Goal: Task Accomplishment & Management: Complete application form

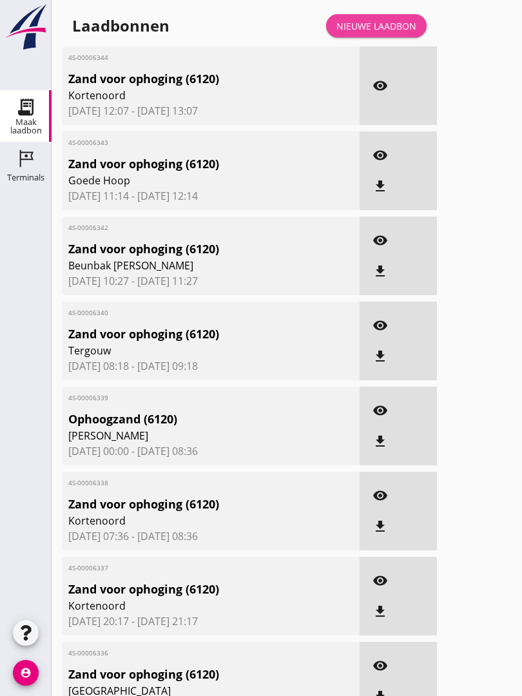
click at [377, 33] on div "Nieuwe laadbon" at bounding box center [377, 26] width 80 height 14
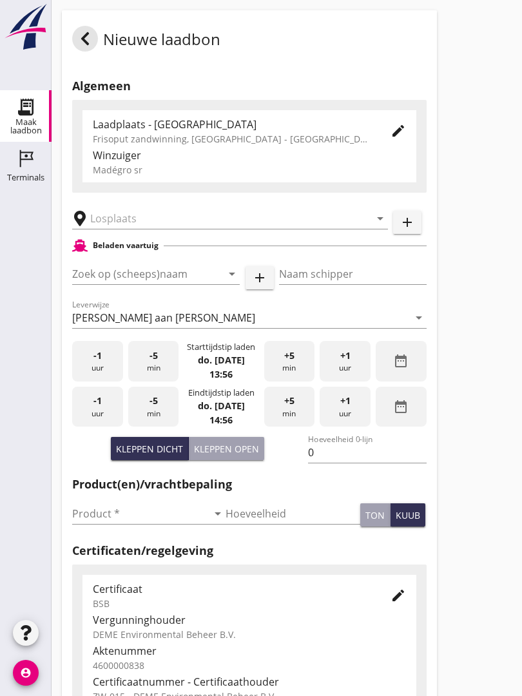
click at [143, 221] on input "text" at bounding box center [221, 218] width 262 height 21
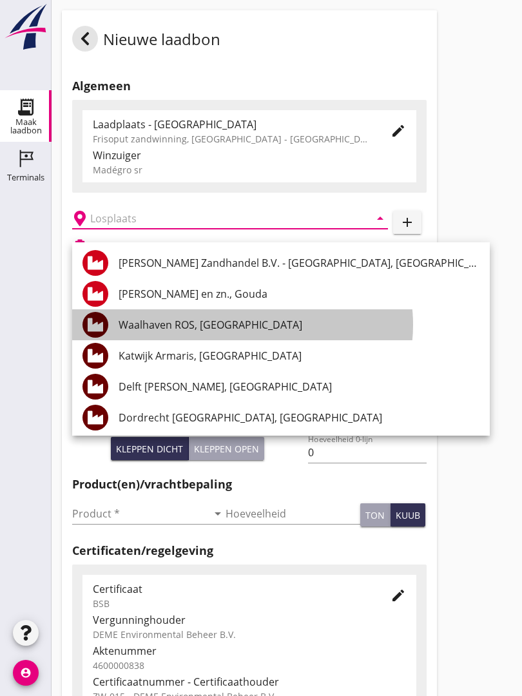
click at [246, 320] on div "Waalhaven ROS, [GEOGRAPHIC_DATA]" at bounding box center [299, 324] width 361 height 15
type input "Waalhaven ROS, [GEOGRAPHIC_DATA]"
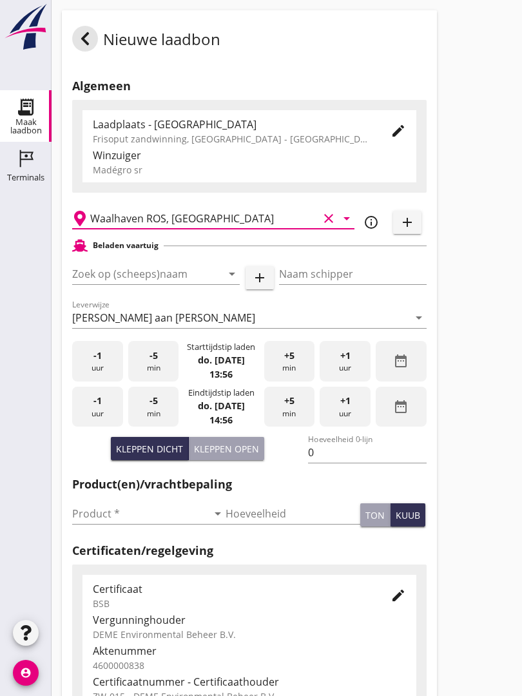
click at [175, 280] on input "Zoek op (scheeps)naam" at bounding box center [138, 274] width 132 height 21
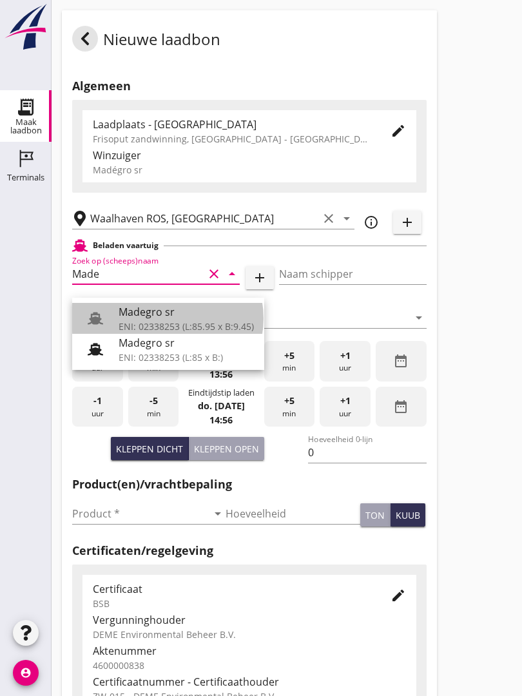
click at [172, 316] on div "Madegro sr" at bounding box center [186, 311] width 135 height 15
type input "Madegro sr"
type input "[PERSON_NAME]"
type input "1138"
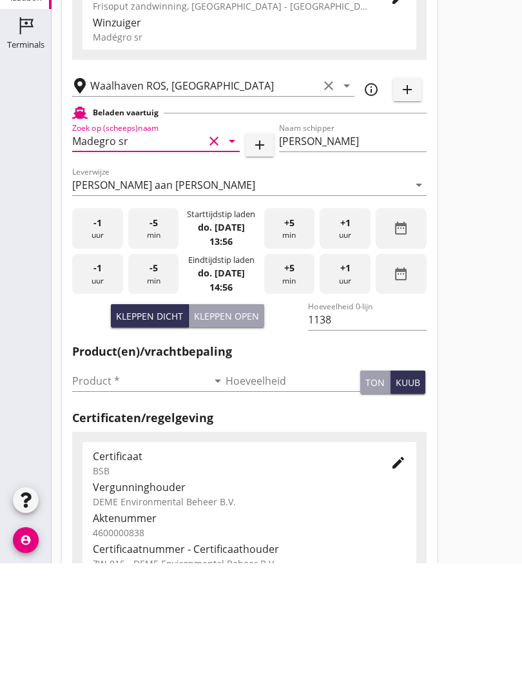
click at [94, 504] on input "Product *" at bounding box center [139, 514] width 135 height 21
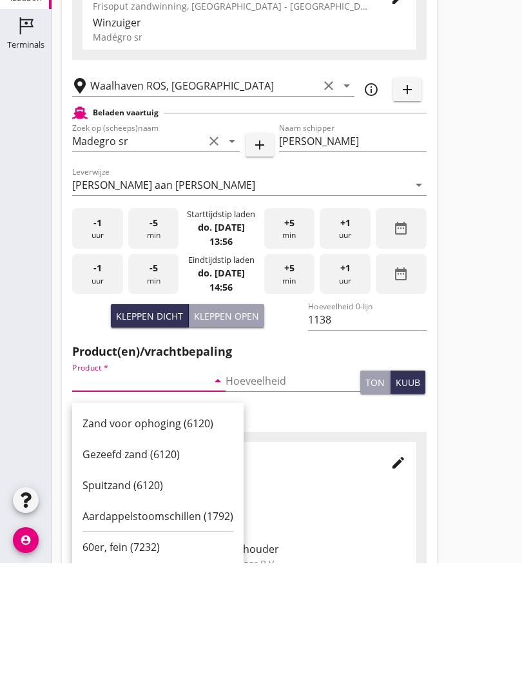
click at [158, 549] on div "Zand voor ophoging (6120)" at bounding box center [158, 556] width 151 height 15
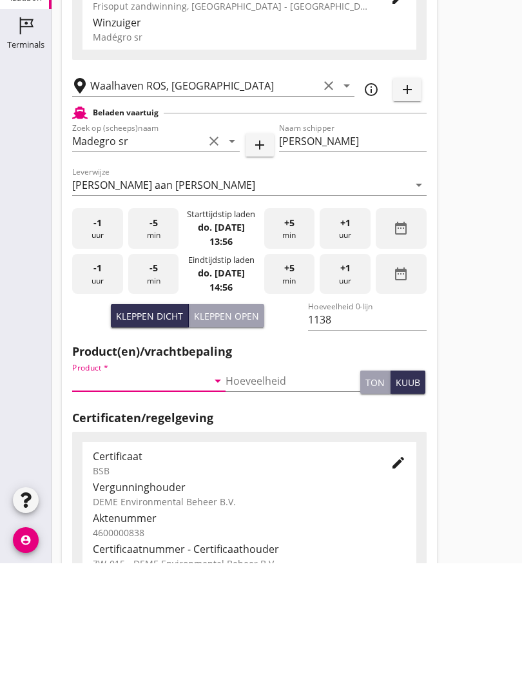
type input "Zand voor ophoging (6120)"
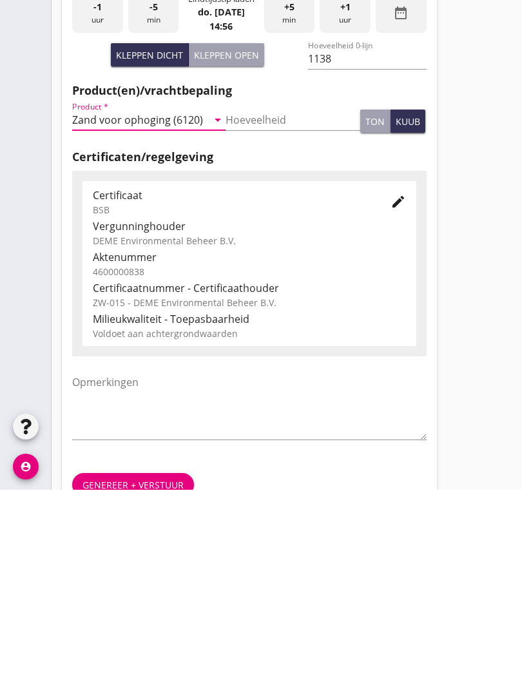
scroll to position [226, 0]
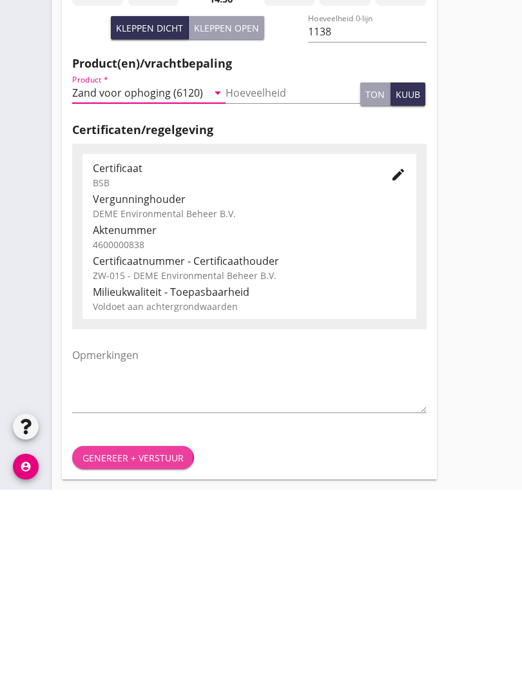
click at [148, 658] on div "Genereer + verstuur" at bounding box center [133, 665] width 101 height 14
